Goal: Find specific page/section: Find specific page/section

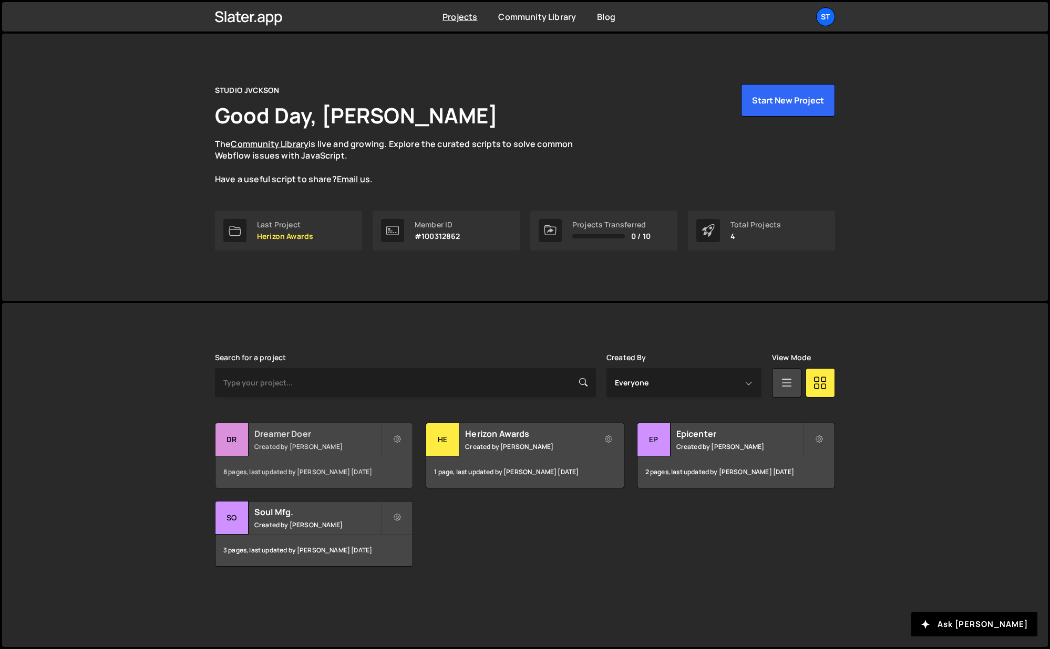
click at [291, 435] on h2 "Dreamer Doer" at bounding box center [317, 434] width 127 height 12
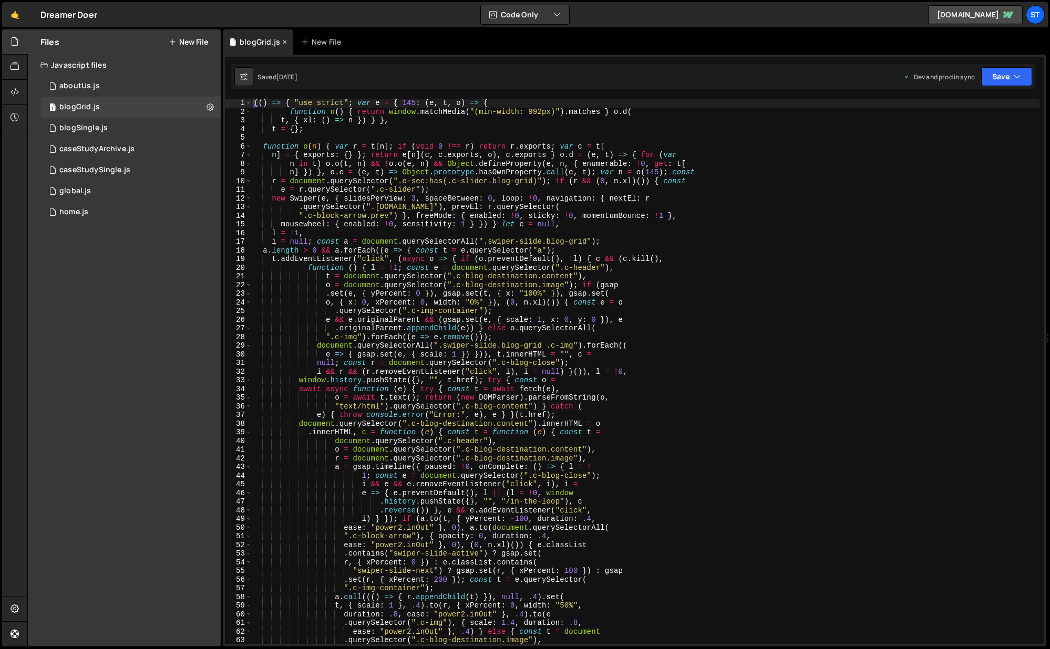
click at [281, 42] on icon at bounding box center [284, 42] width 7 height 11
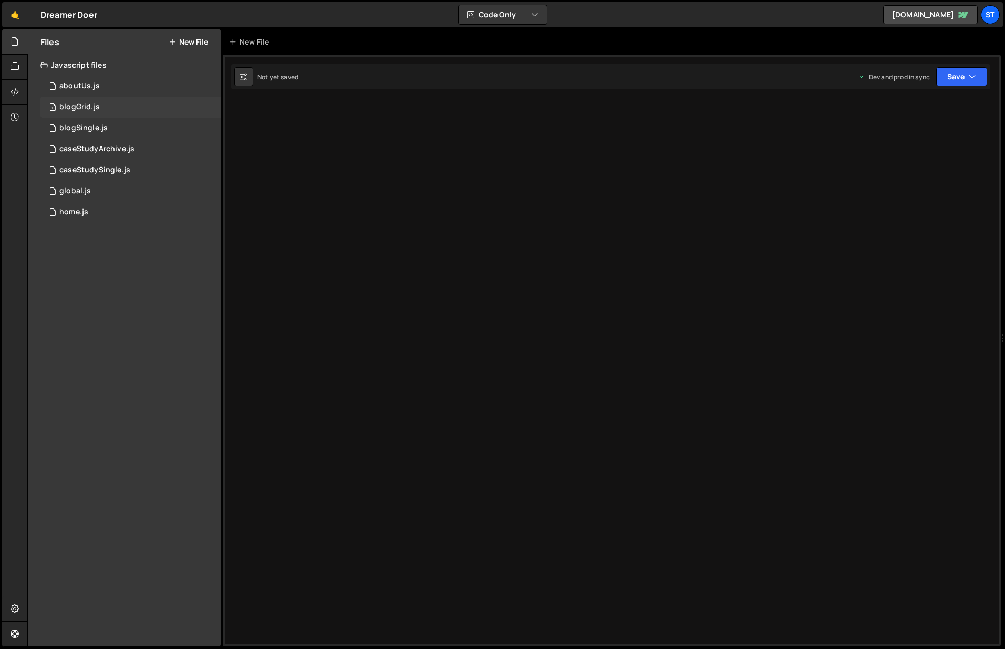
click at [83, 111] on div "blogGrid.js" at bounding box center [79, 106] width 40 height 9
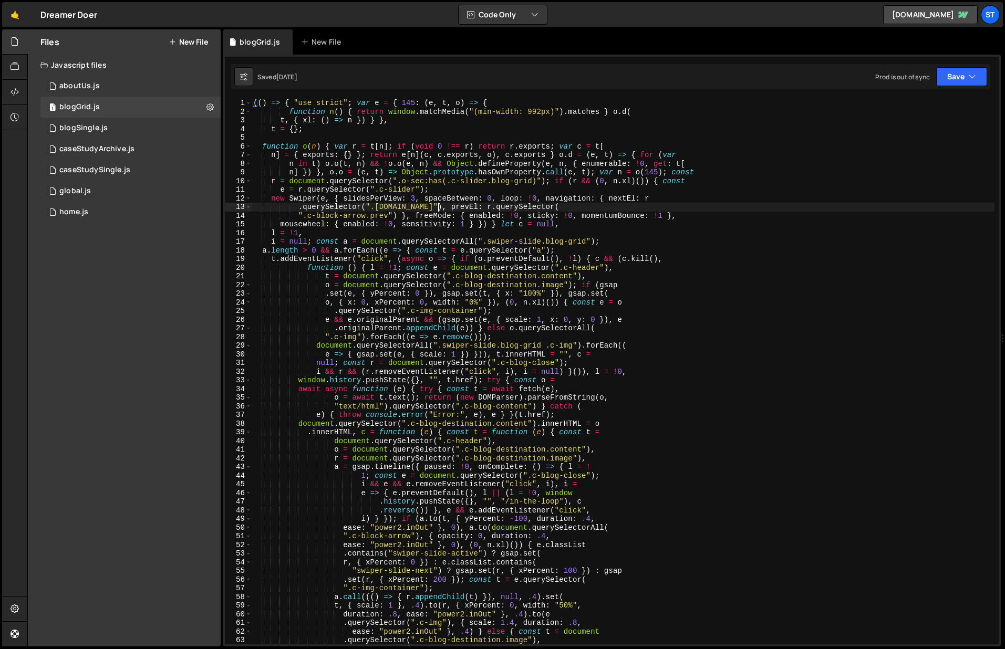
click at [437, 208] on div "(( ) => { "use strict" ; var e = { 145 : ( e , t , o ) => { function n ( ) { re…" at bounding box center [622, 380] width 743 height 563
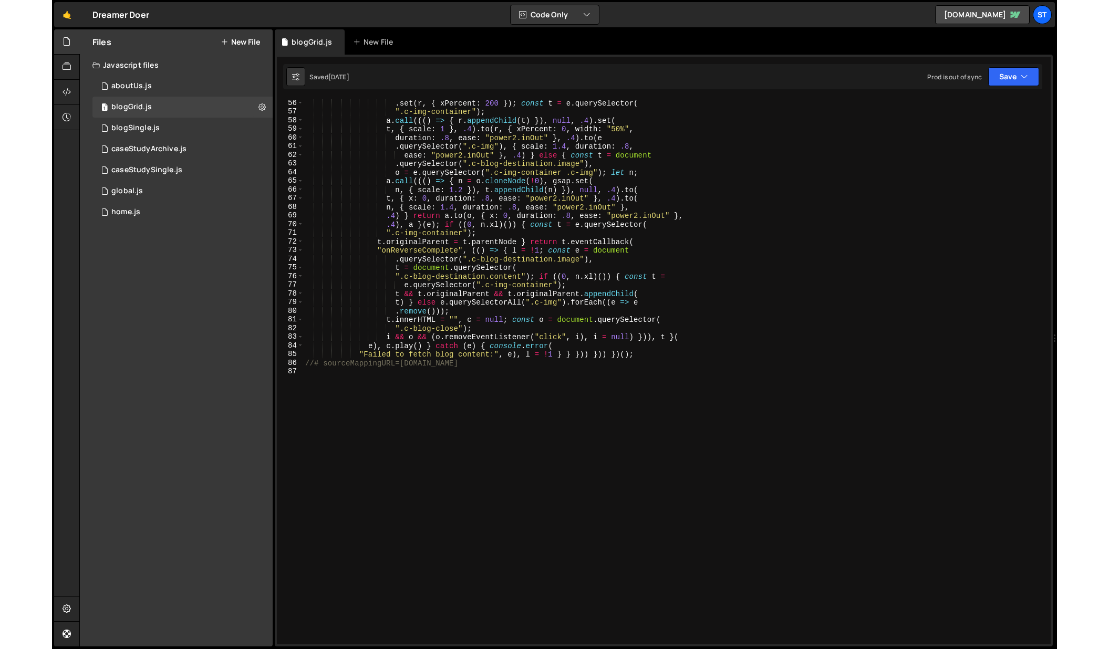
scroll to position [477, 0]
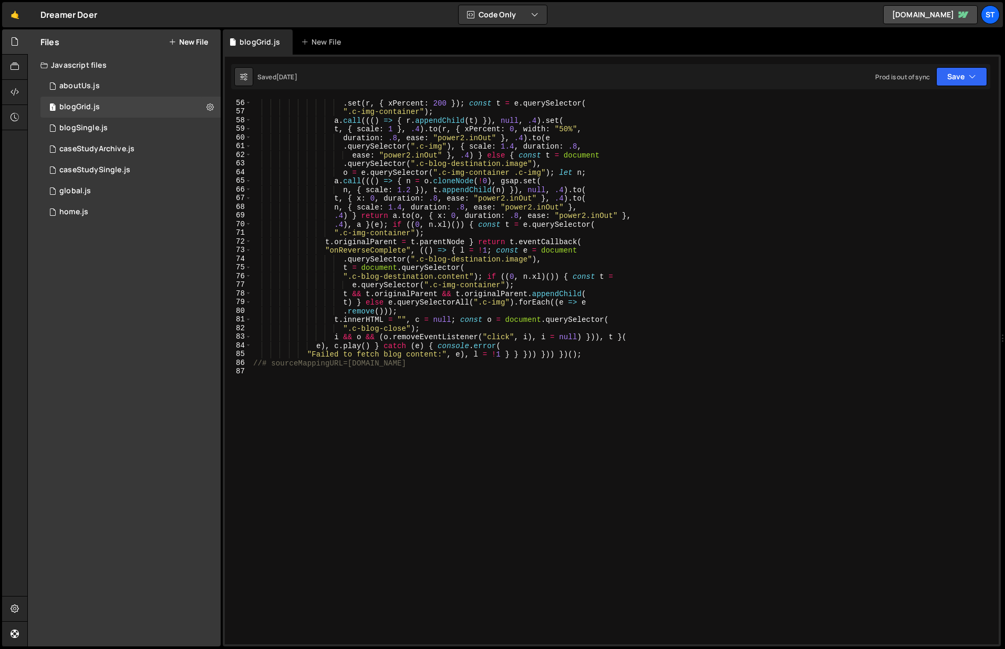
type textarea "//# sourceMappingURL=[DOMAIN_NAME]"
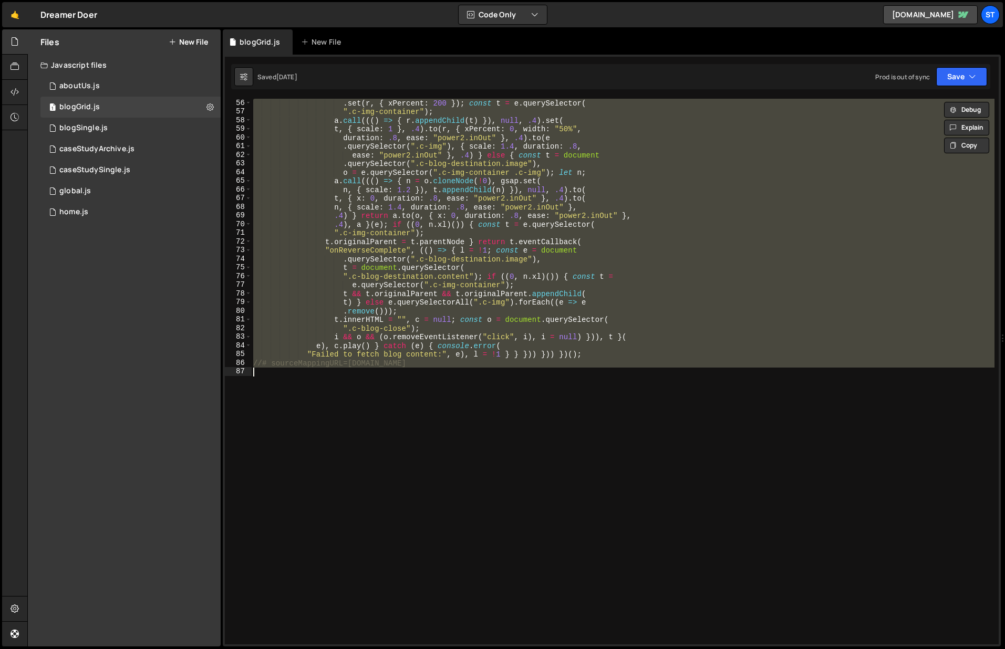
paste textarea
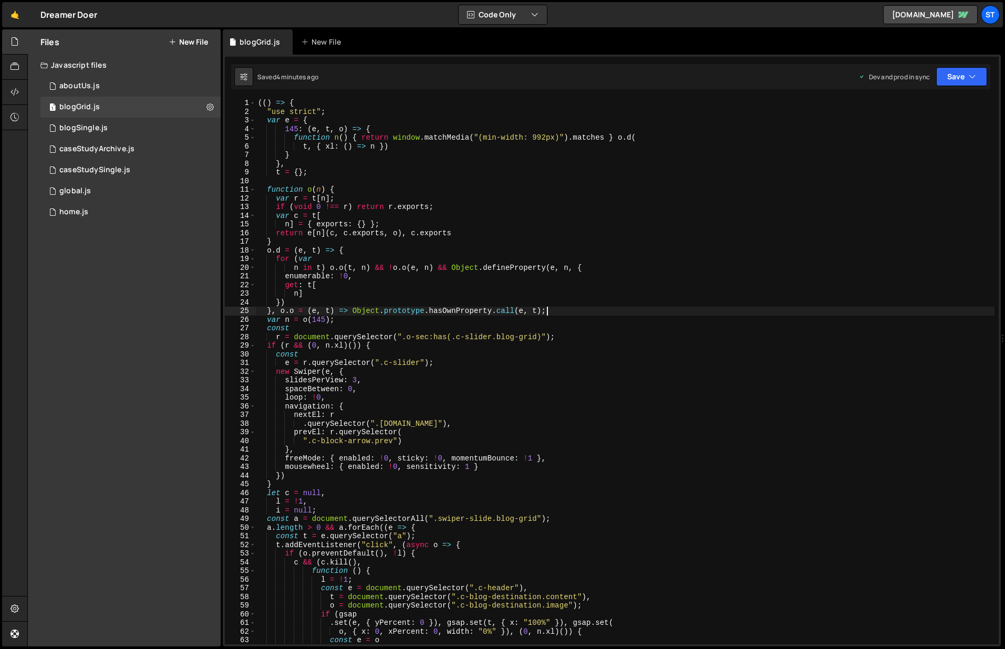
click at [623, 315] on div "(( ) => { "use strict" ; var e = { 145 : ( e , t , o ) => { function n ( ) { re…" at bounding box center [625, 380] width 739 height 563
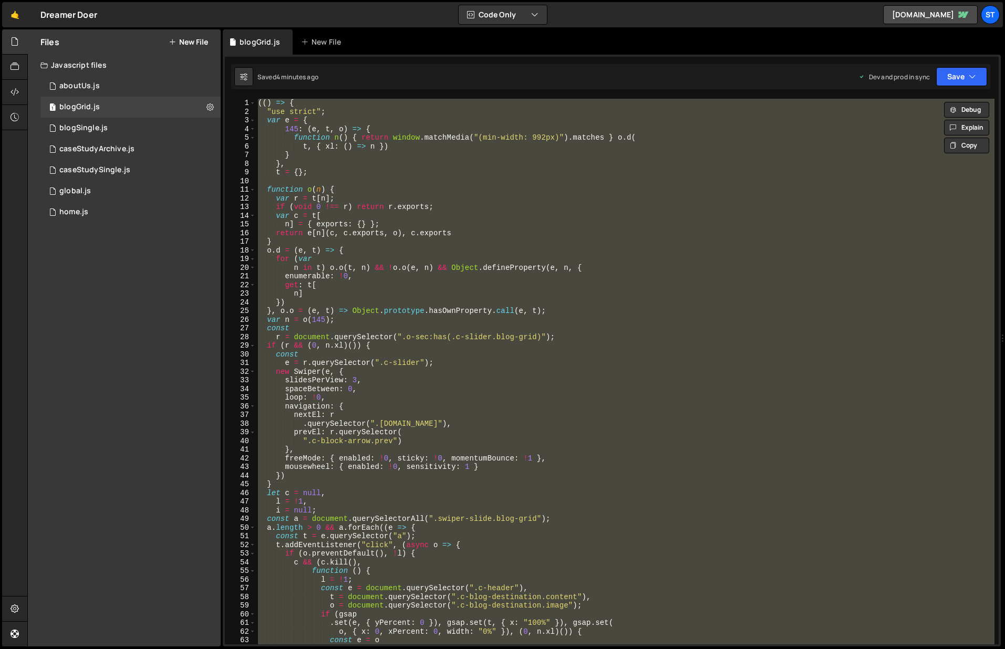
paste textarea "//# sourceMappingURL=[DOMAIN_NAME]"
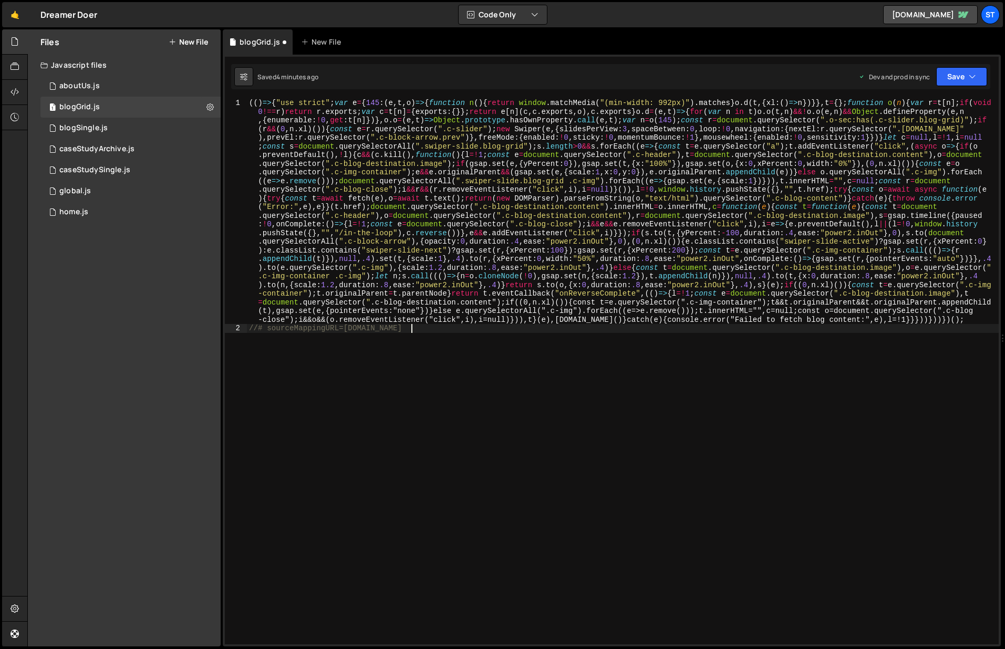
type textarea ""use strict";"
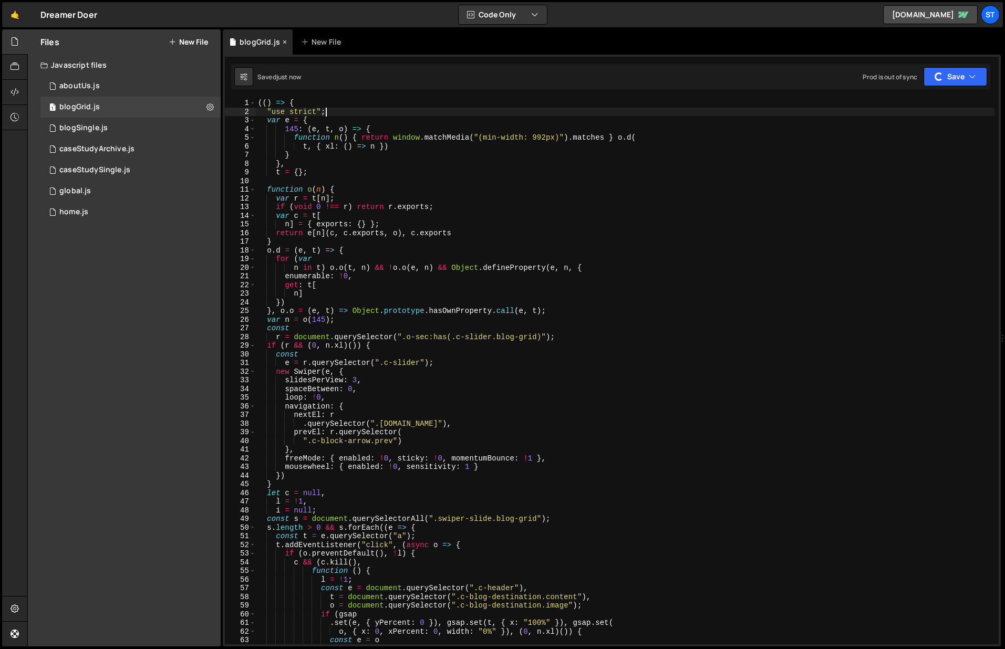
click at [281, 42] on icon at bounding box center [284, 42] width 7 height 11
